Goal: Use online tool/utility: Use online tool/utility

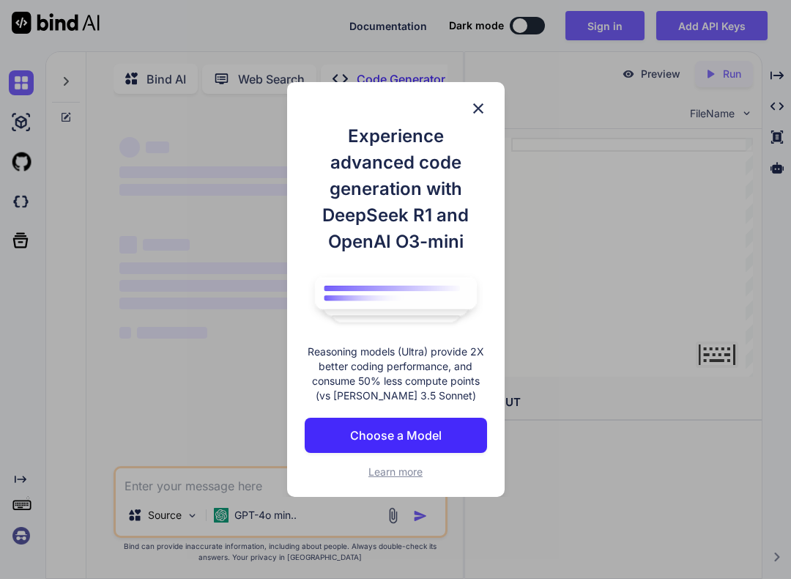
click at [457, 422] on button "Choose a Model" at bounding box center [396, 434] width 182 height 35
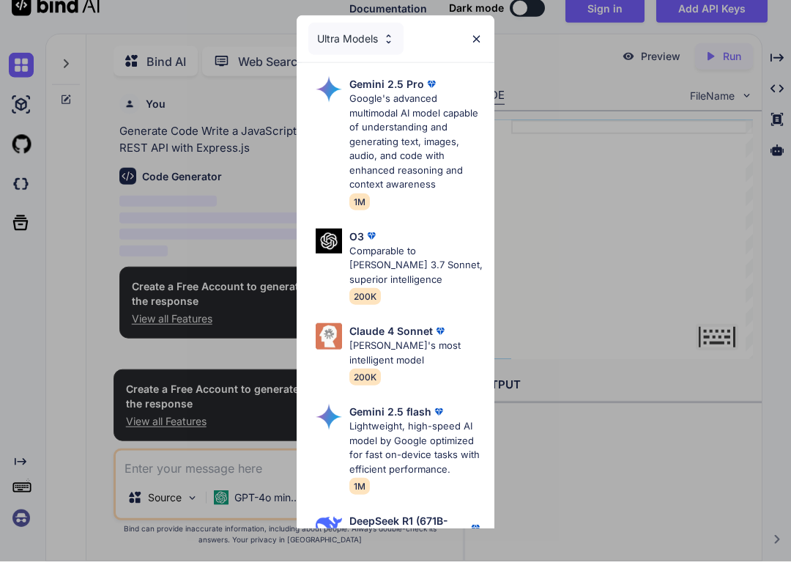
scroll to position [2, 0]
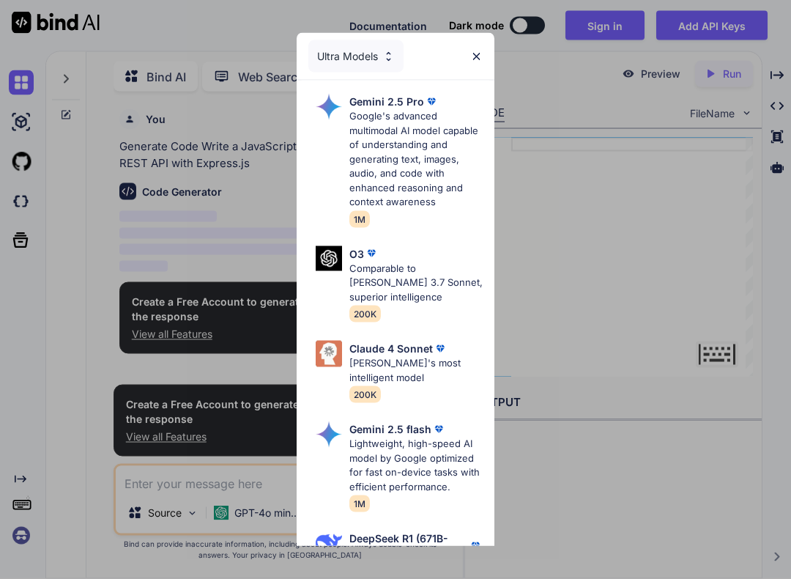
click at [379, 59] on div "Ultra Models" at bounding box center [355, 56] width 95 height 32
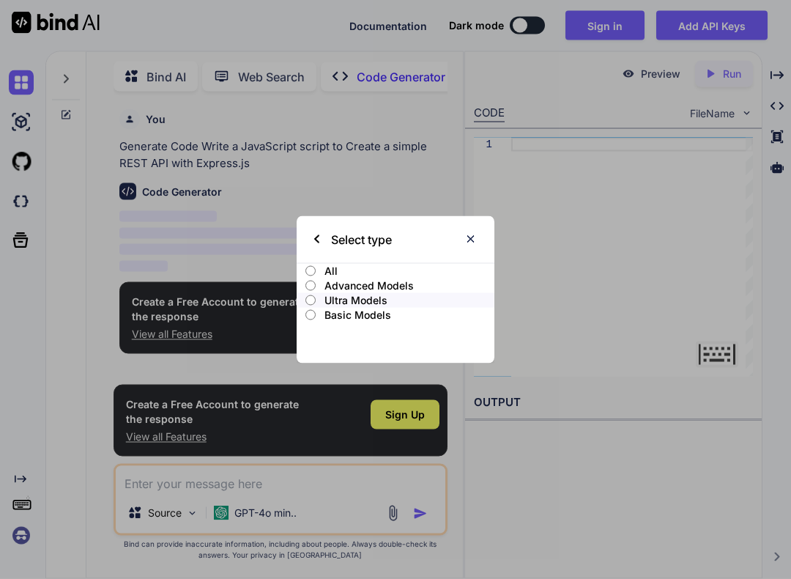
click at [316, 266] on label "All" at bounding box center [396, 271] width 198 height 15
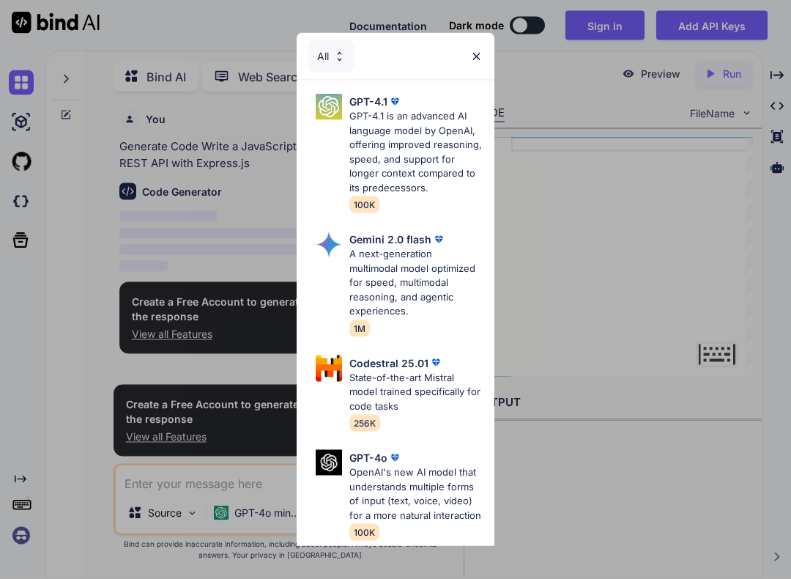
click at [340, 56] on img at bounding box center [339, 57] width 12 height 12
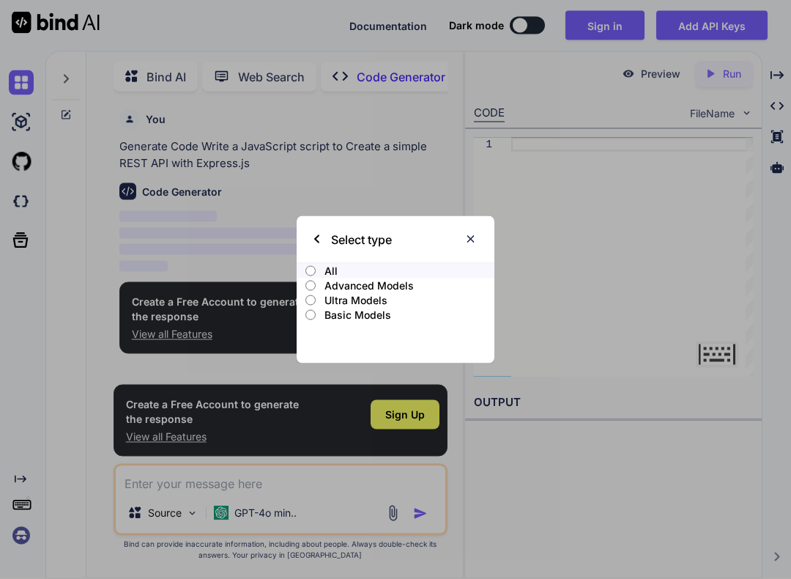
click at [400, 283] on p "Advanced Models" at bounding box center [409, 285] width 170 height 15
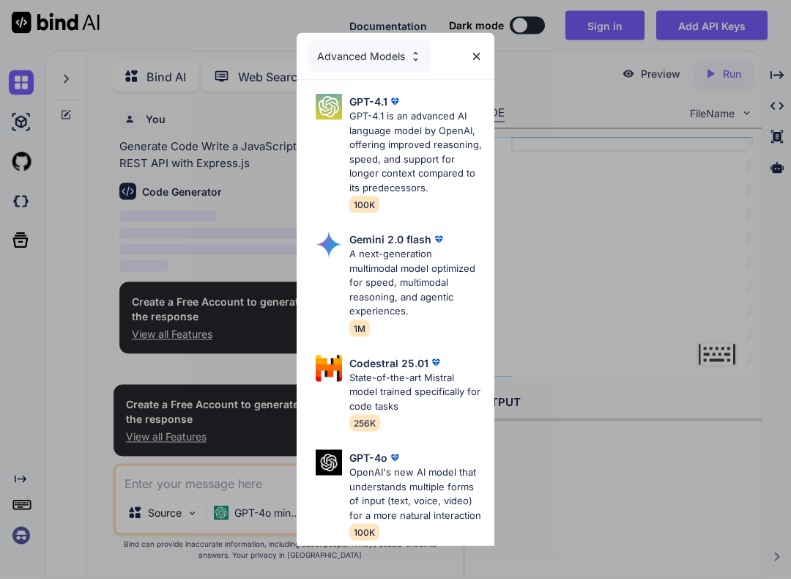
click at [385, 59] on div "Advanced Models" at bounding box center [369, 56] width 122 height 32
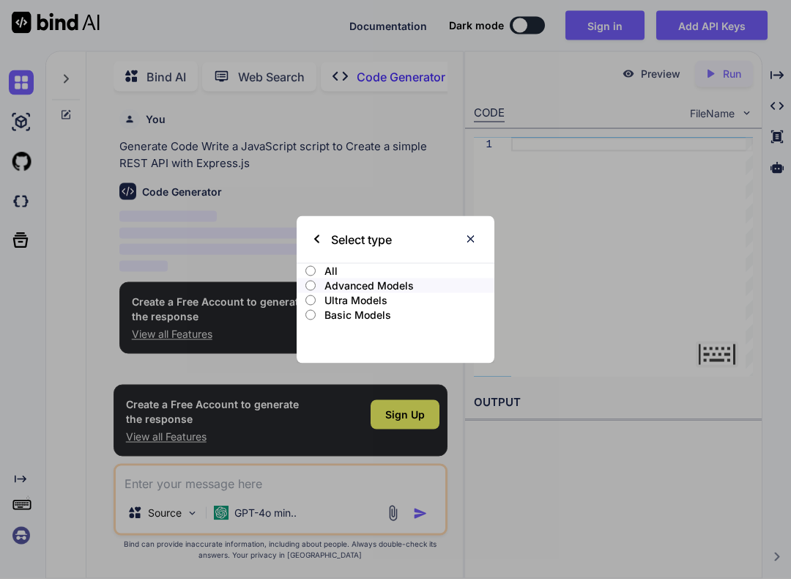
click at [363, 313] on p "Basic Models" at bounding box center [409, 315] width 170 height 15
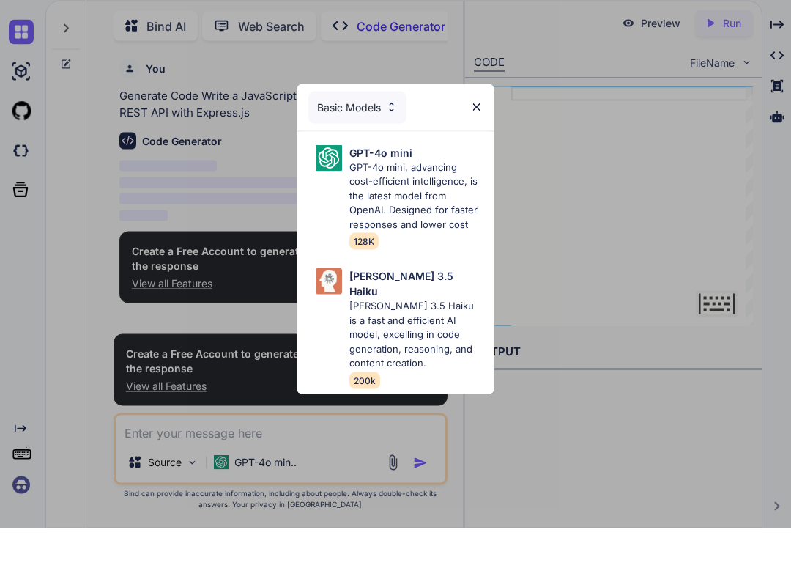
click at [463, 237] on p "GPT-4o mini, advancing cost-efficient intelligence, is the latest model from Op…" at bounding box center [415, 247] width 133 height 72
type textarea "x"
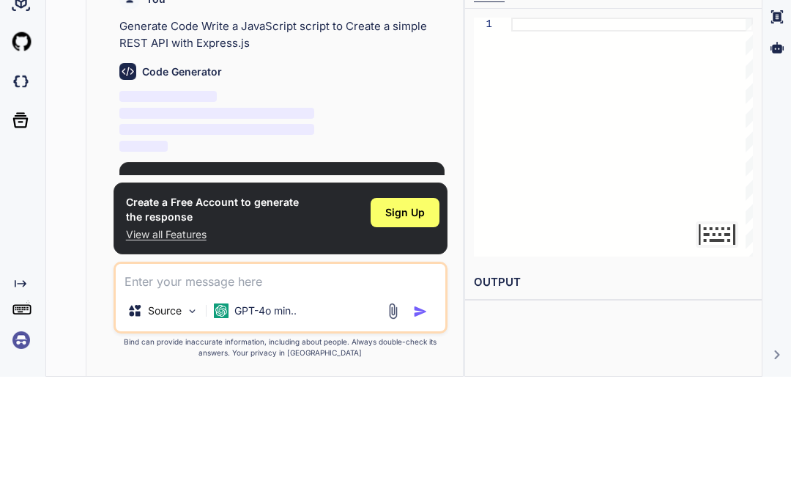
click at [422, 209] on p "‌" at bounding box center [281, 217] width 325 height 17
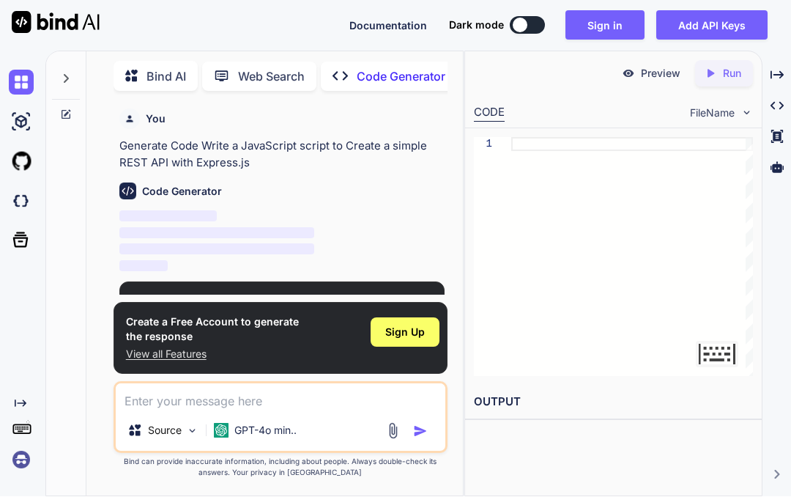
click at [426, 428] on img "button" at bounding box center [420, 431] width 15 height 15
click at [204, 399] on textarea at bounding box center [281, 397] width 330 height 26
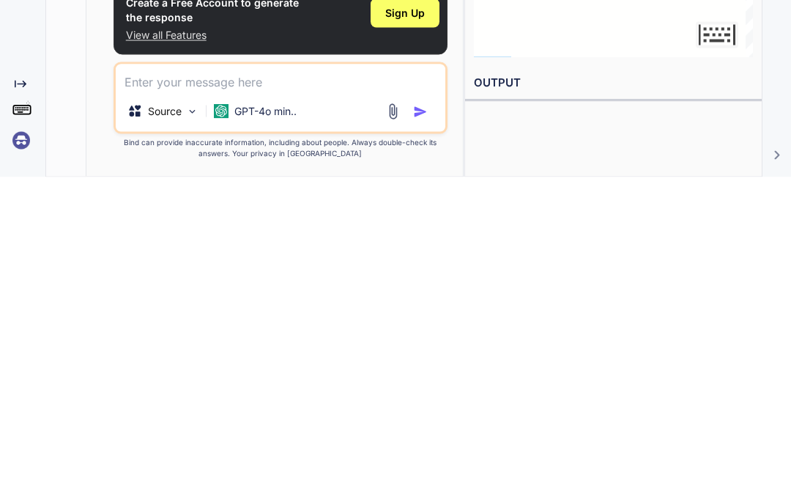
type textarea "M"
type textarea "x"
type textarea "Ma"
type textarea "x"
type textarea "Make"
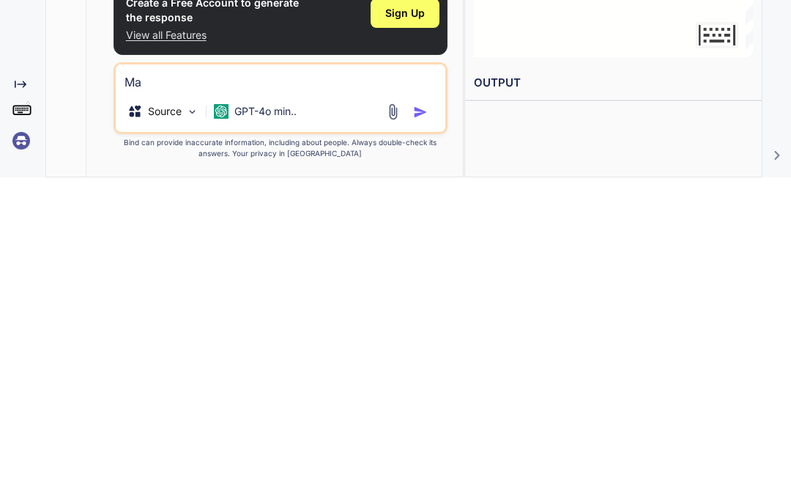
type textarea "x"
type textarea "Make"
type textarea "x"
type textarea "Make d"
type textarea "x"
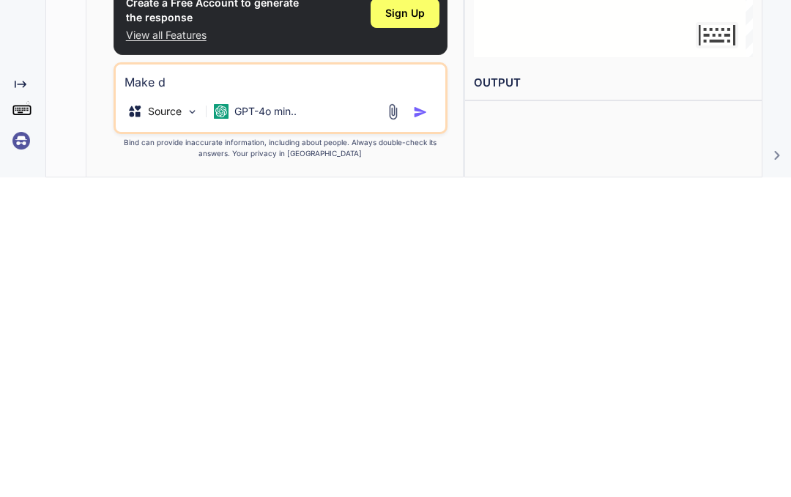
type textarea "Make dp"
type textarea "x"
type textarea "Make d"
type textarea "x"
type textarea "Make"
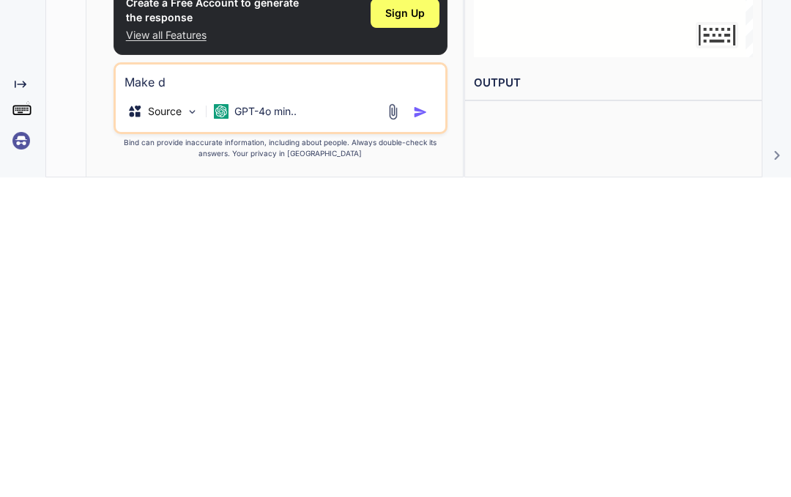
type textarea "x"
type textarea "Make s"
type textarea "x"
type textarea "Make sm"
type textarea "x"
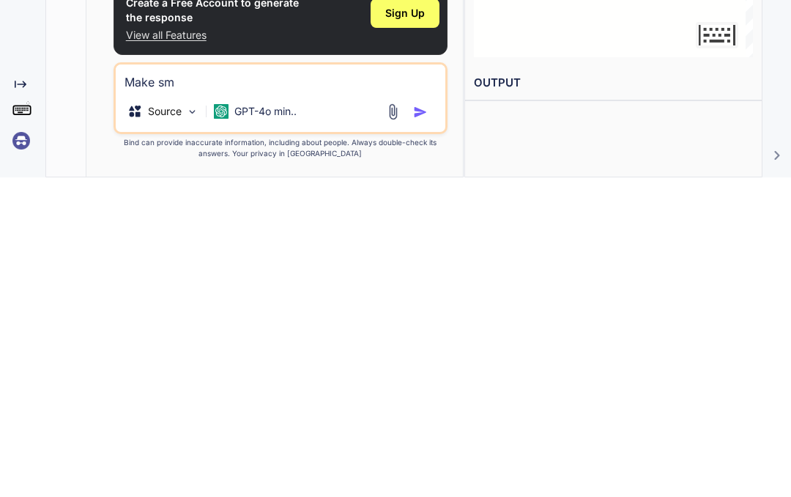
type textarea "Make smg"
type textarea "x"
type textarea "Make smg4"
type textarea "x"
type textarea "Make smg4"
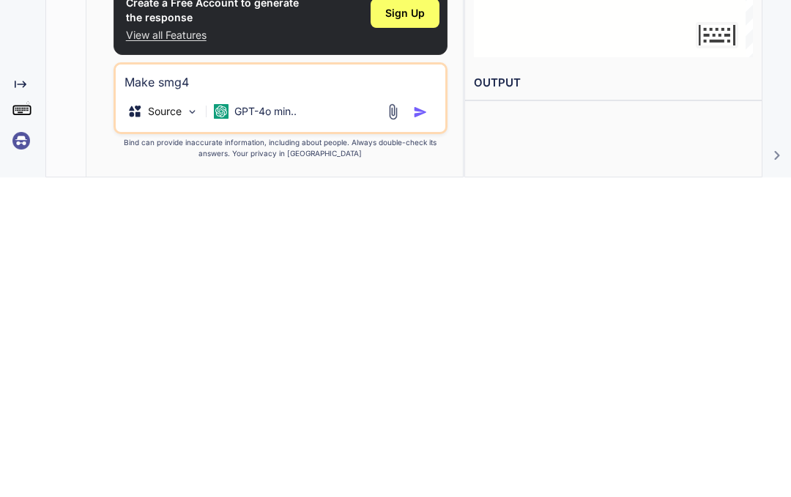
click at [422, 424] on img "button" at bounding box center [420, 431] width 15 height 15
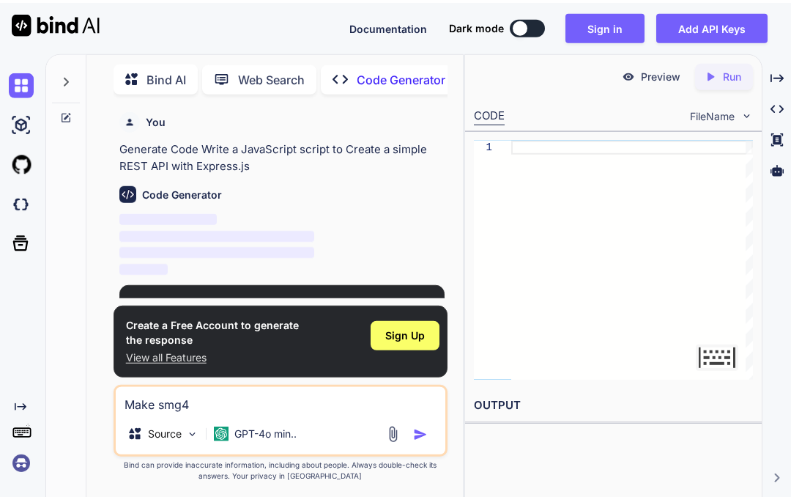
scroll to position [0, 0]
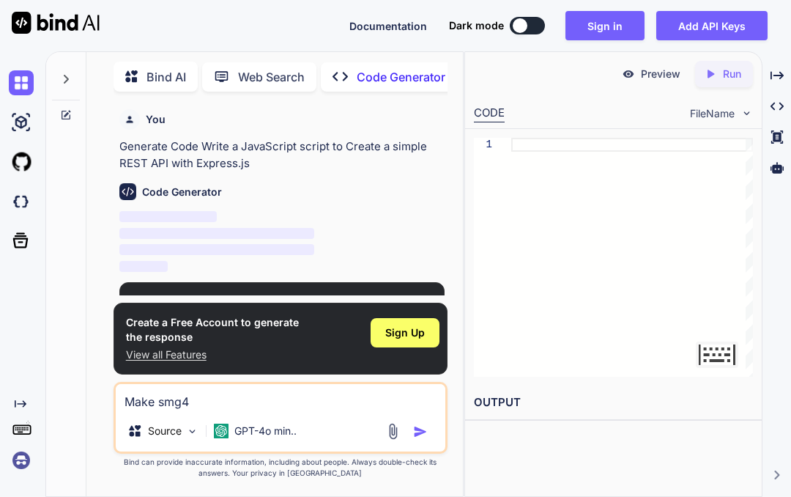
click at [730, 72] on p "Run" at bounding box center [732, 74] width 18 height 15
click at [725, 83] on div "Created with Pixso. Run" at bounding box center [724, 74] width 58 height 26
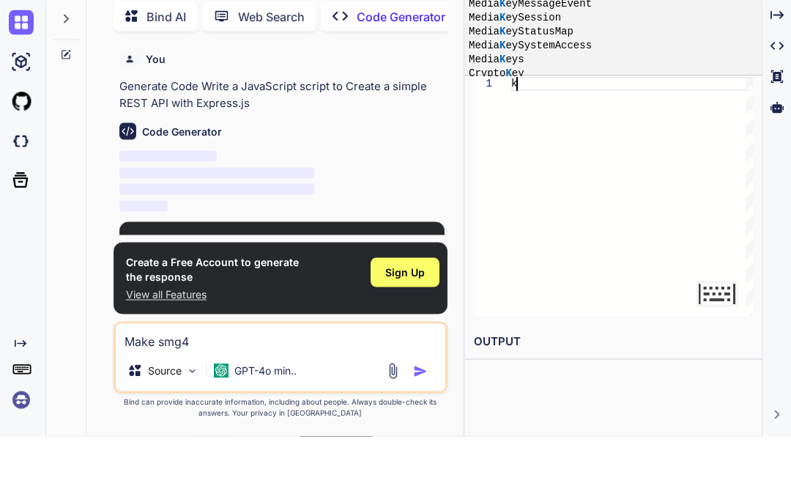
type textarea "MediaKeySession"
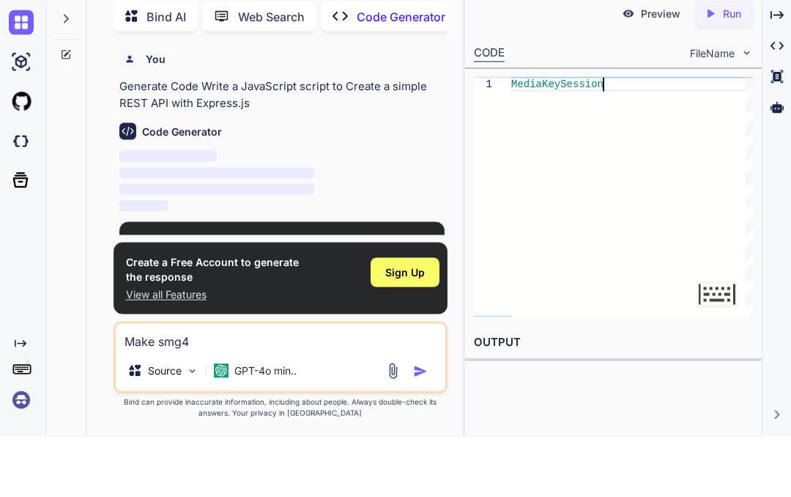
click at [715, 61] on div "Created with Pixso. Run" at bounding box center [724, 74] width 58 height 26
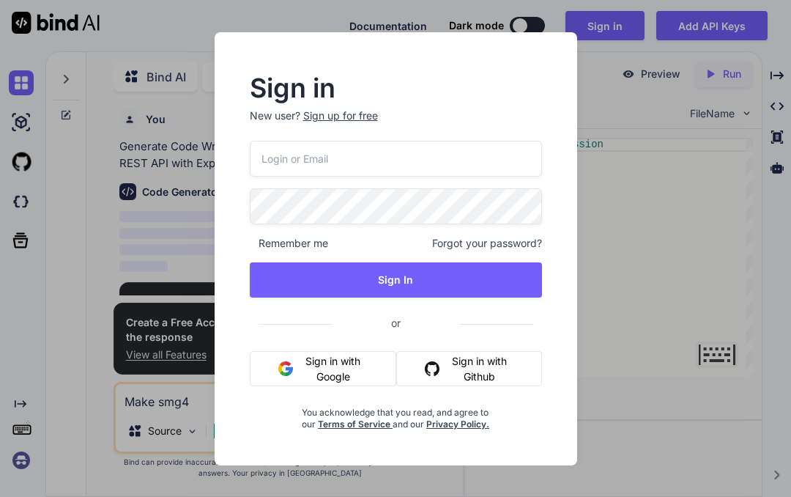
click at [672, 229] on div "Sign in New user? Sign up for free Remember me Forgot your password? Sign In or…" at bounding box center [395, 248] width 791 height 497
